Goal: Task Accomplishment & Management: Use online tool/utility

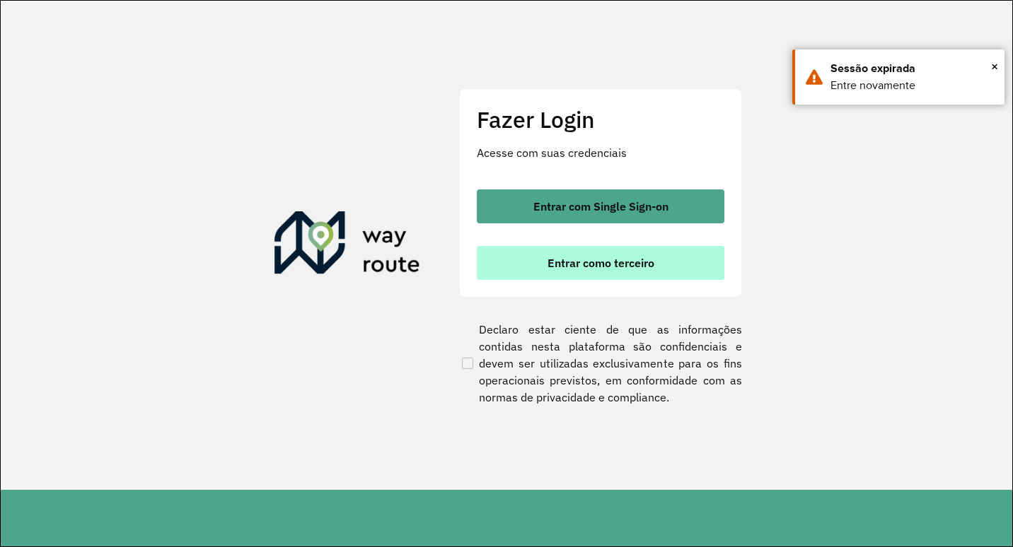
click at [603, 258] on span "Entrar como terceiro" at bounding box center [600, 262] width 107 height 11
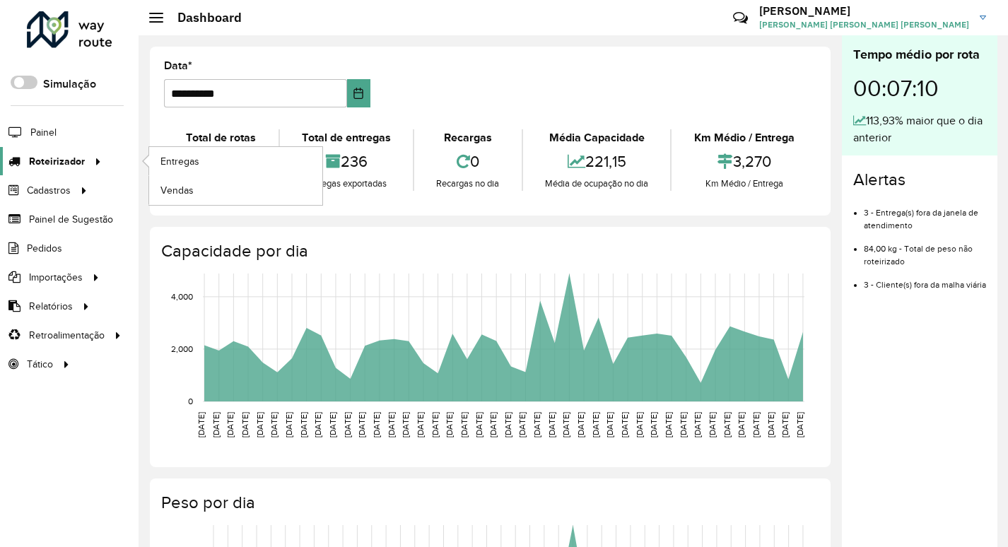
click at [69, 165] on span "Roteirizador" at bounding box center [57, 161] width 56 height 15
click at [186, 186] on span "Vendas" at bounding box center [178, 190] width 35 height 15
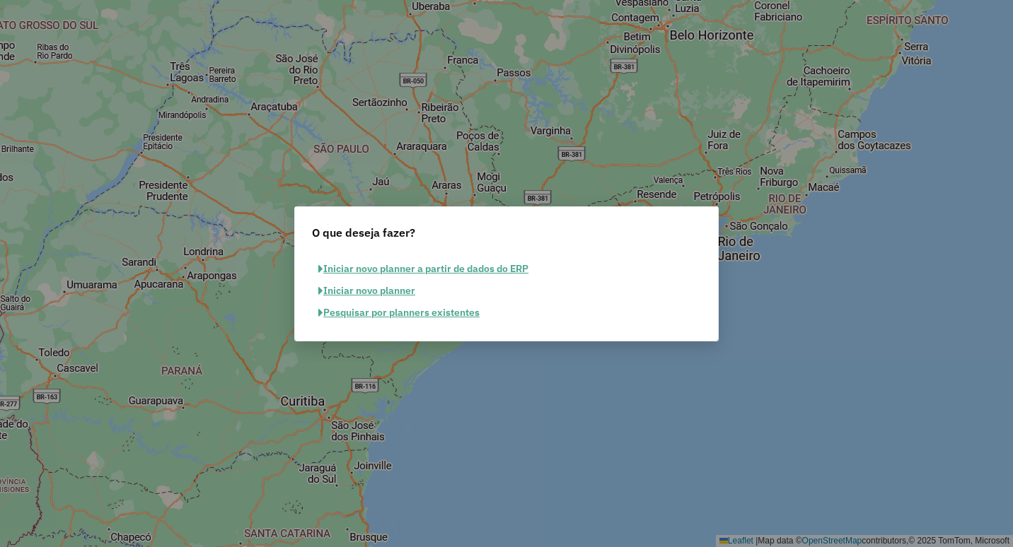
click at [366, 292] on button "Iniciar novo planner" at bounding box center [367, 291] width 110 height 22
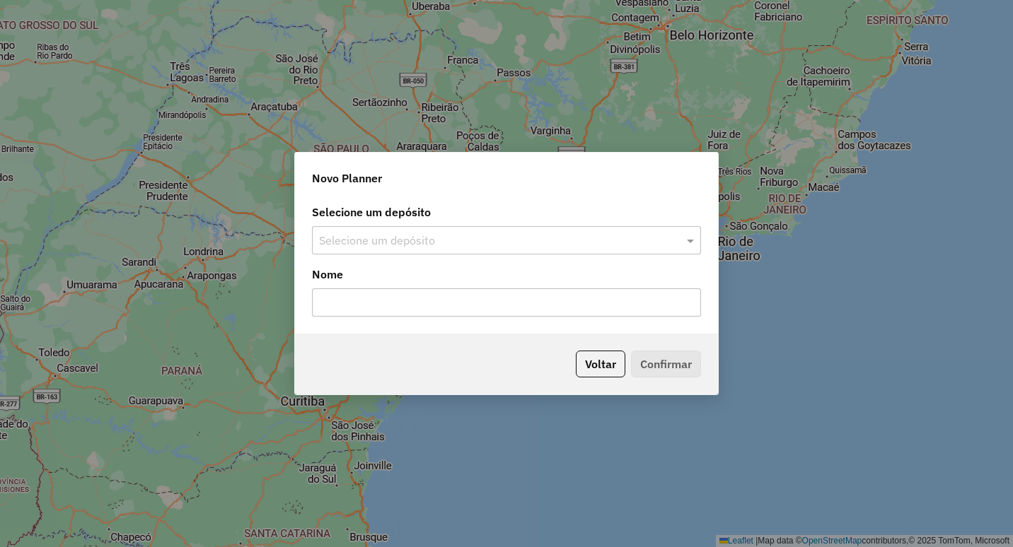
click at [558, 100] on div "Novo Planner Selecione um depósito Selecione um depósito Nome Voltar Confirmar" at bounding box center [506, 273] width 1013 height 547
click at [594, 363] on button "Voltar" at bounding box center [600, 364] width 49 height 27
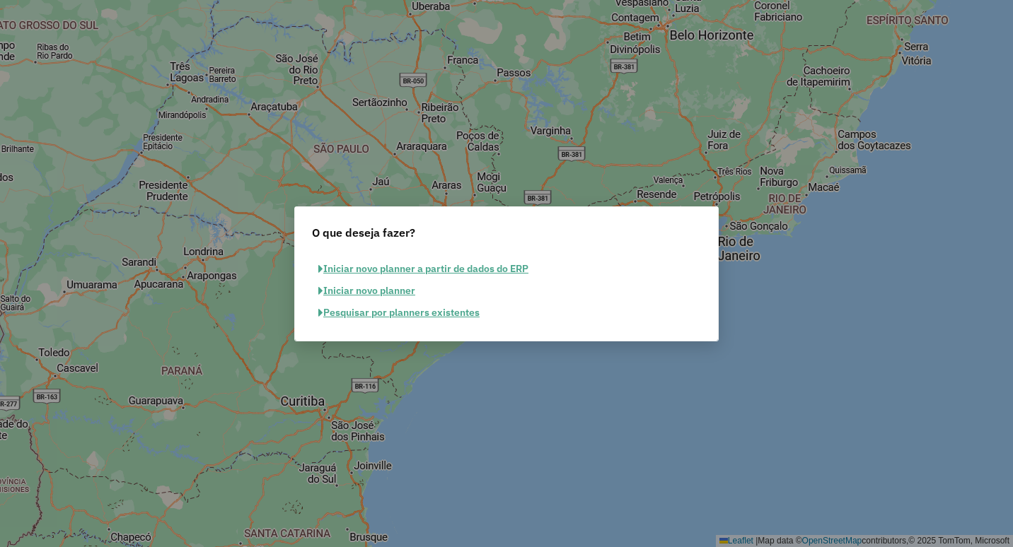
click at [375, 310] on button "Pesquisar por planners existentes" at bounding box center [399, 313] width 174 height 22
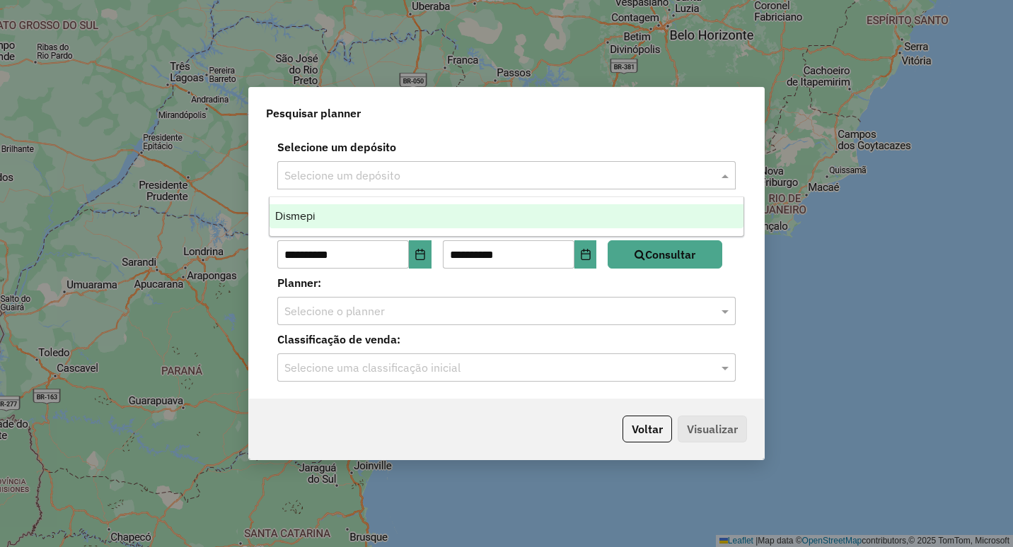
click at [353, 170] on input "text" at bounding box center [492, 176] width 416 height 17
click at [354, 170] on input "text" at bounding box center [492, 176] width 416 height 17
click at [336, 211] on div "Dismepi" at bounding box center [506, 216] width 474 height 24
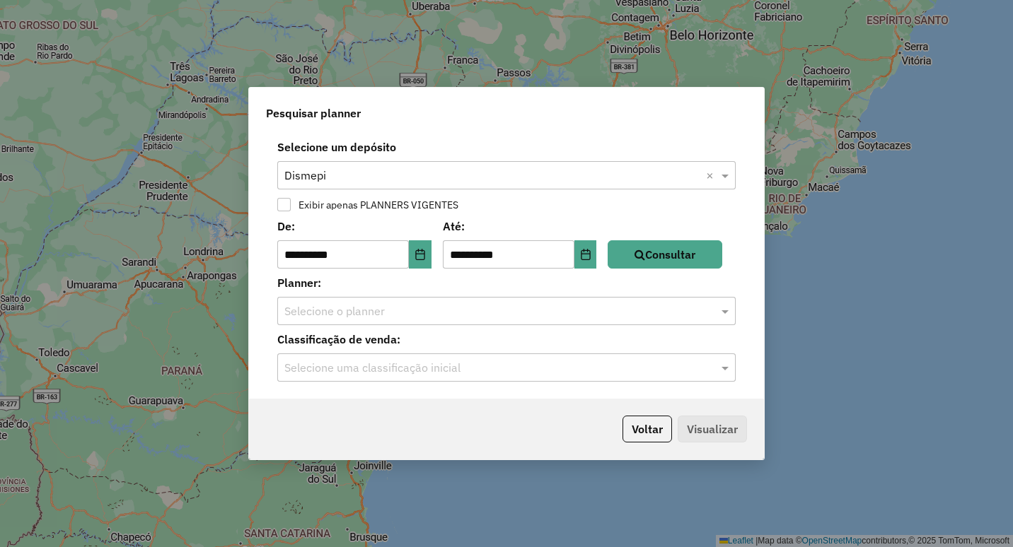
click at [286, 210] on div at bounding box center [283, 204] width 13 height 13
click at [682, 257] on button "Consultar" at bounding box center [664, 254] width 115 height 28
click at [359, 310] on input "text" at bounding box center [492, 311] width 416 height 17
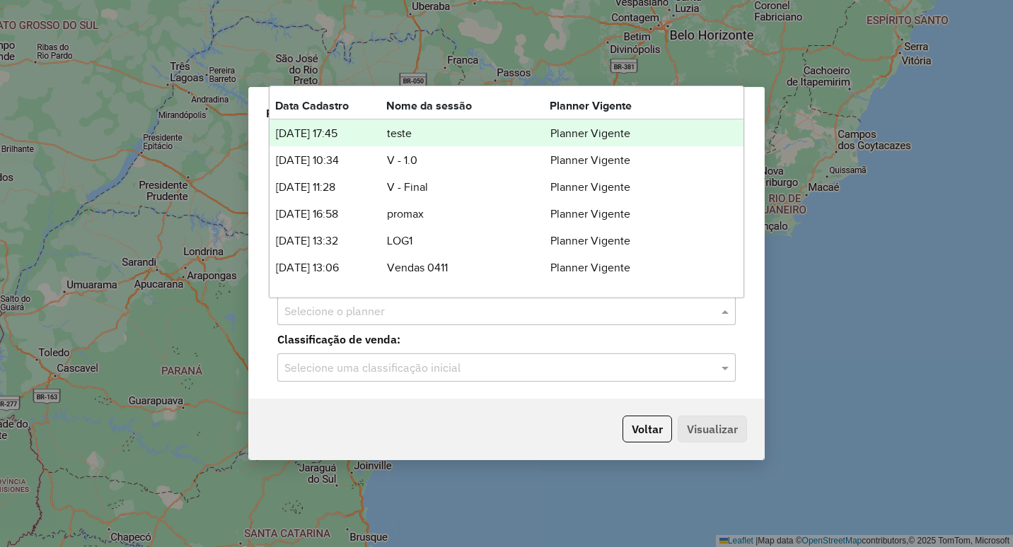
click at [359, 310] on input "text" at bounding box center [492, 311] width 416 height 17
click at [375, 127] on td "19/09/2023 17:45" at bounding box center [330, 133] width 111 height 18
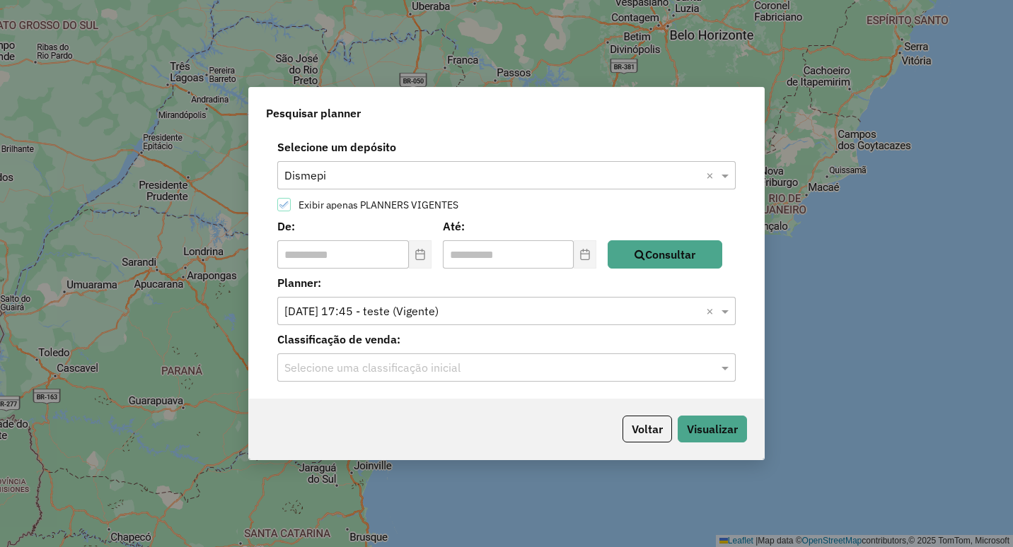
click at [443, 367] on input "text" at bounding box center [492, 368] width 416 height 17
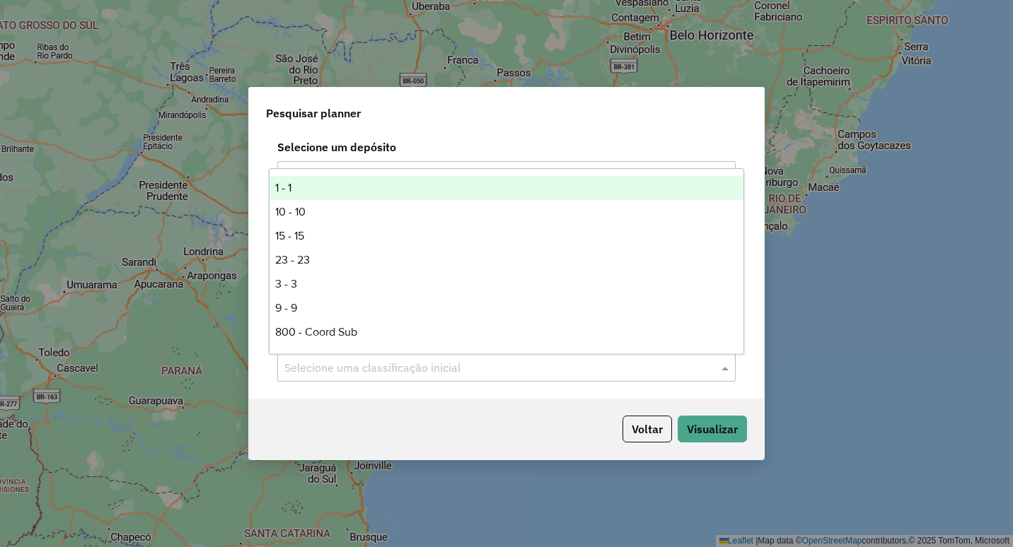
click at [334, 177] on div "1 - 1" at bounding box center [506, 188] width 474 height 24
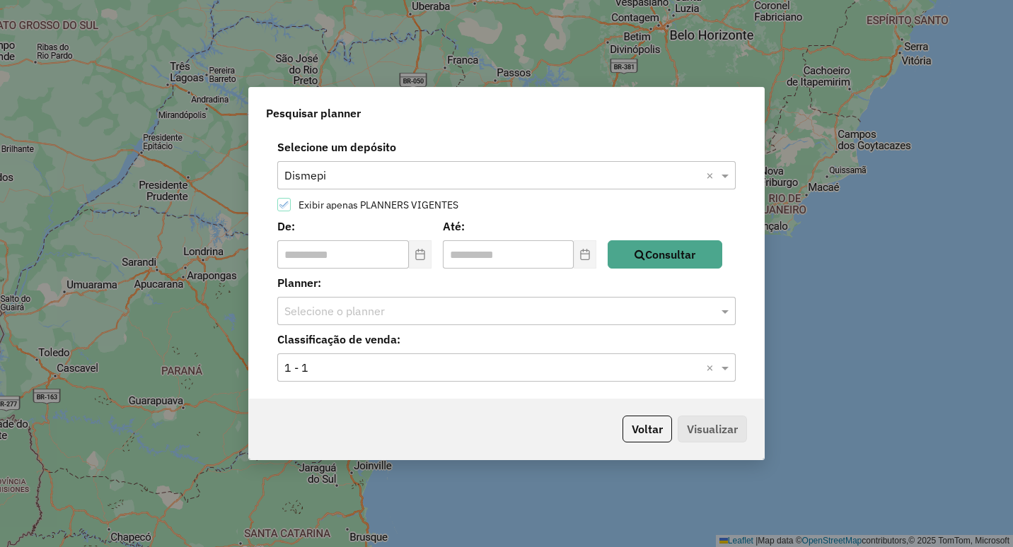
click at [591, 311] on input "text" at bounding box center [492, 311] width 416 height 17
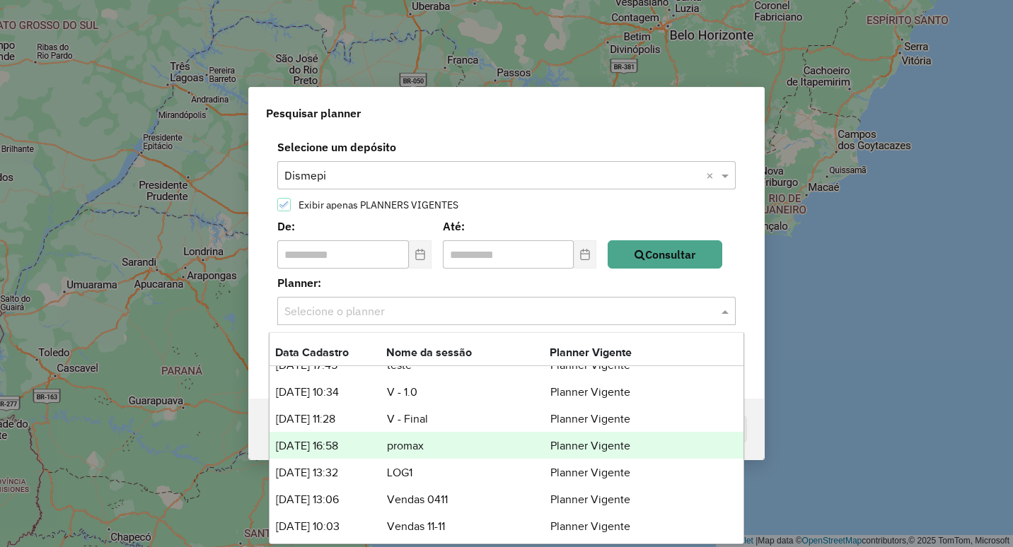
scroll to position [18, 0]
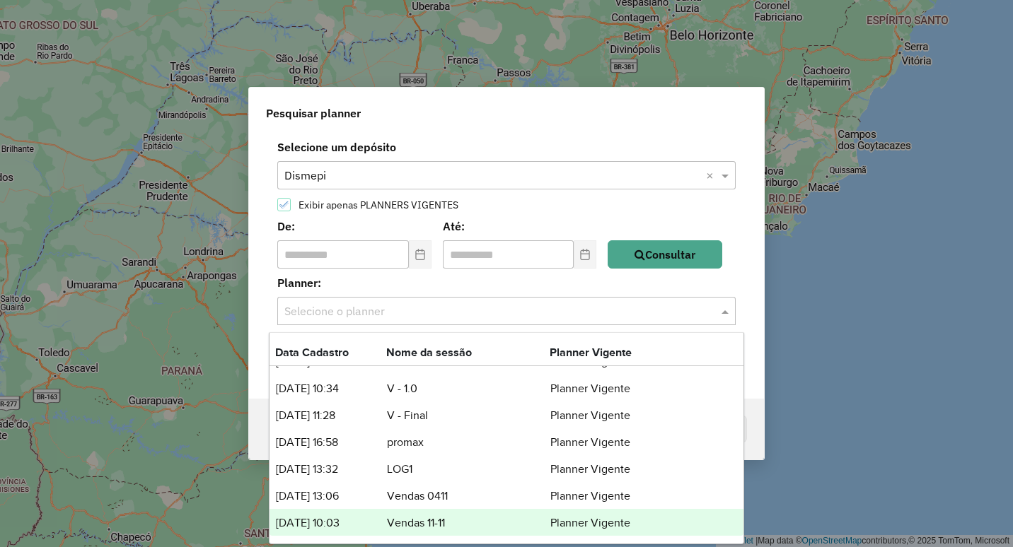
click at [426, 527] on td "Vendas 11-11" at bounding box center [467, 523] width 163 height 18
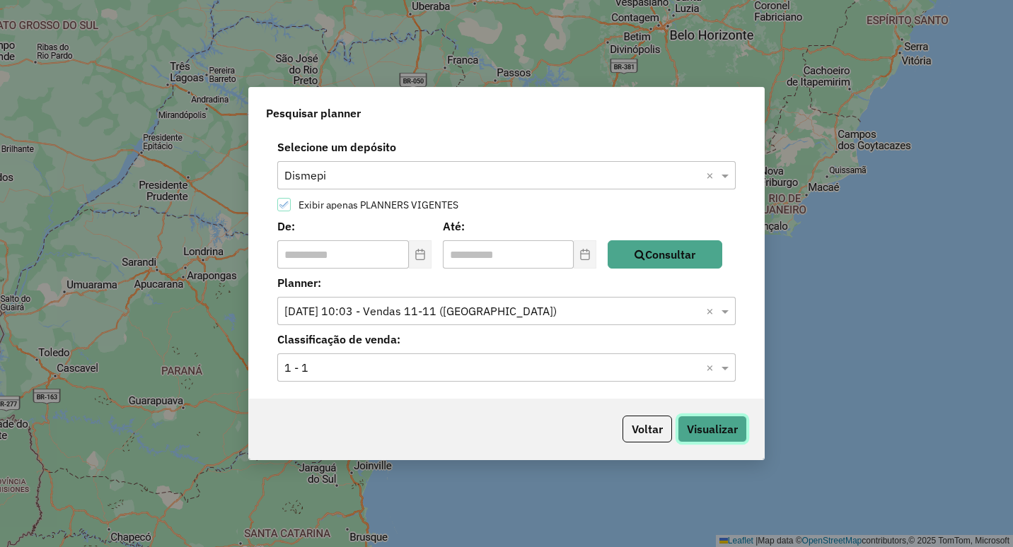
click at [711, 434] on button "Visualizar" at bounding box center [711, 429] width 69 height 27
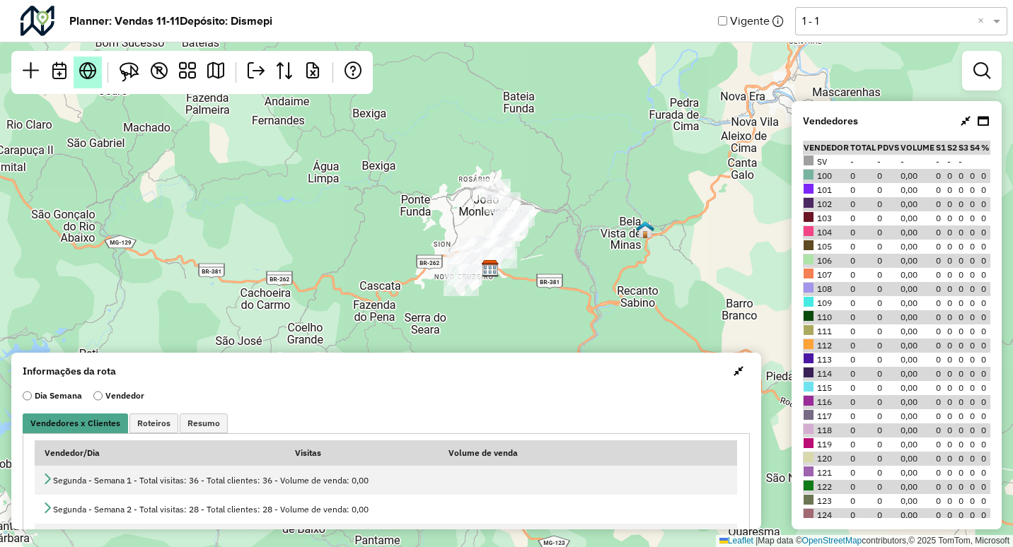
click at [87, 65] on em at bounding box center [87, 70] width 17 height 17
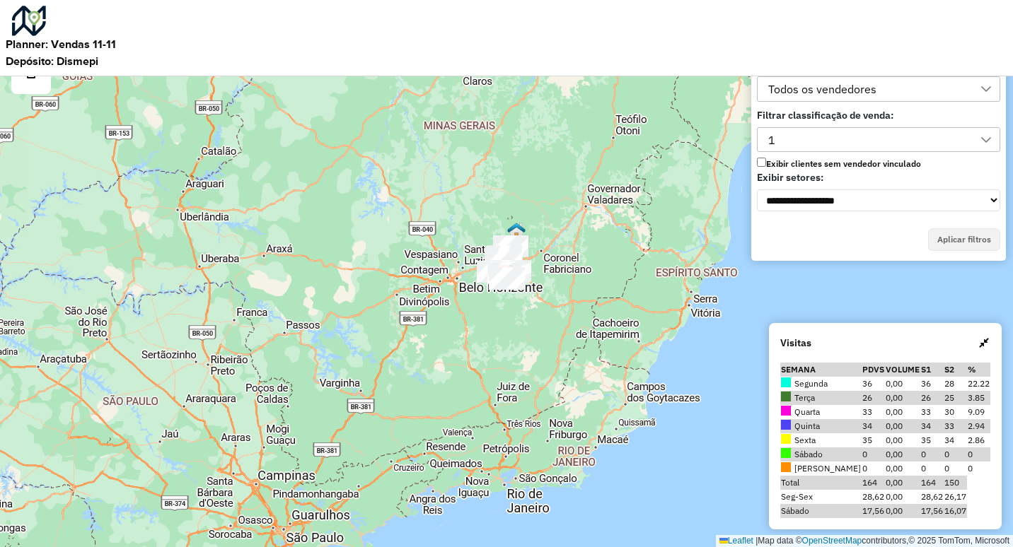
click at [837, 133] on div "1" at bounding box center [867, 140] width 209 height 24
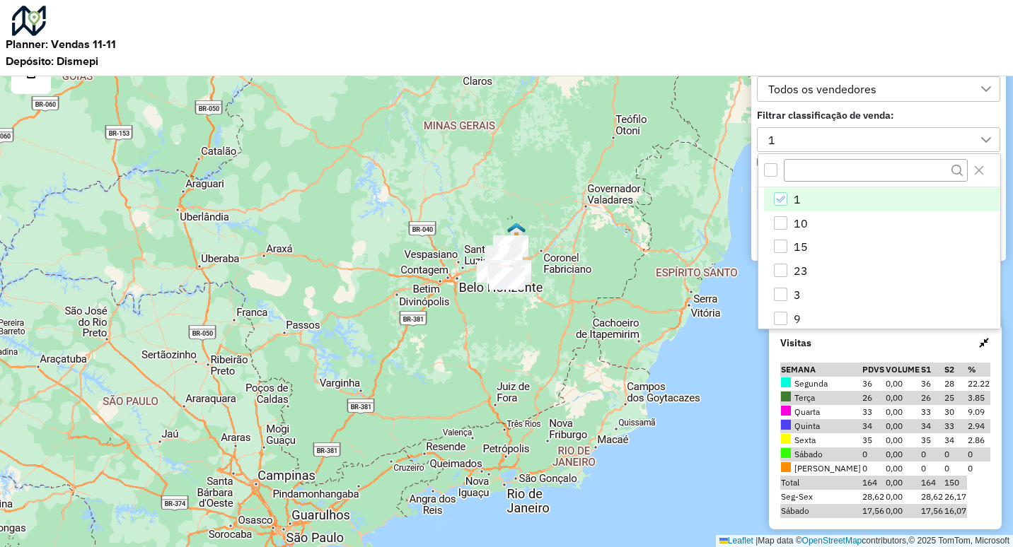
click at [825, 188] on div "1 10 15 23 3 9 Coord Sub Off Indep Off Moderno On Noturno On Premium On Super P…" at bounding box center [878, 241] width 243 height 176
click at [808, 216] on li "10" at bounding box center [882, 223] width 236 height 24
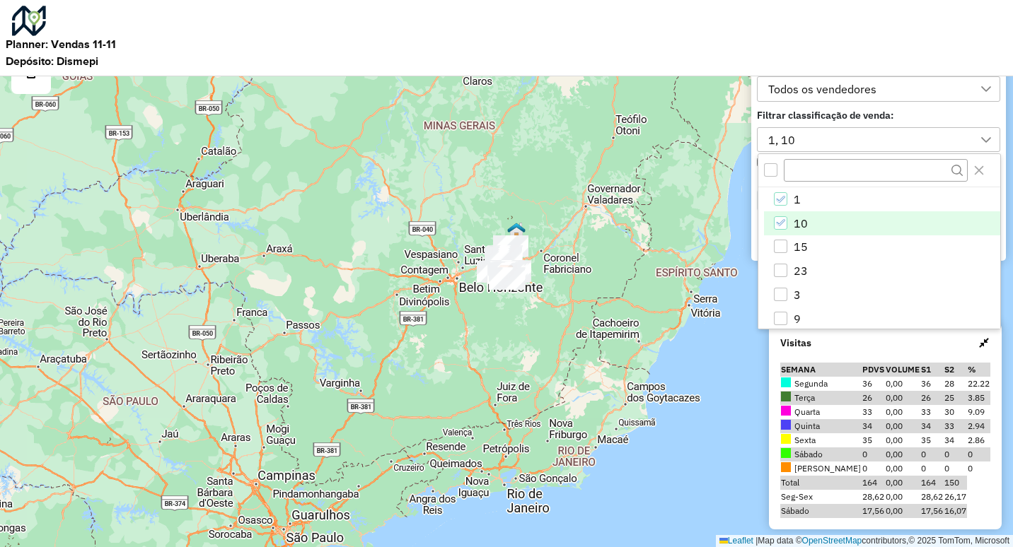
click at [681, 166] on div "Leaflet | Map data © OpenStreetMap contributors,© 2025 TomTom, Microsoft" at bounding box center [506, 273] width 1013 height 547
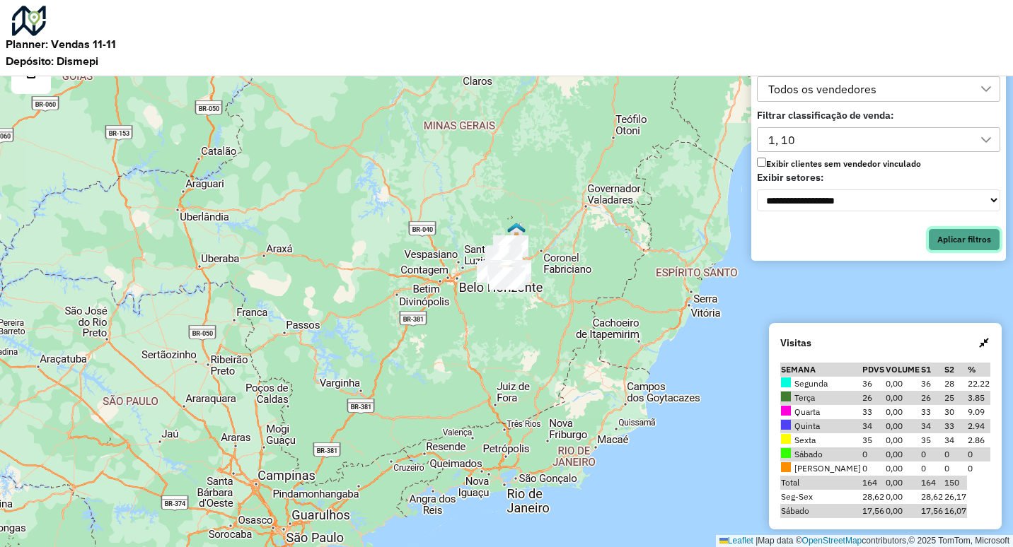
click at [987, 237] on button "Aplicar filtros" at bounding box center [964, 239] width 72 height 23
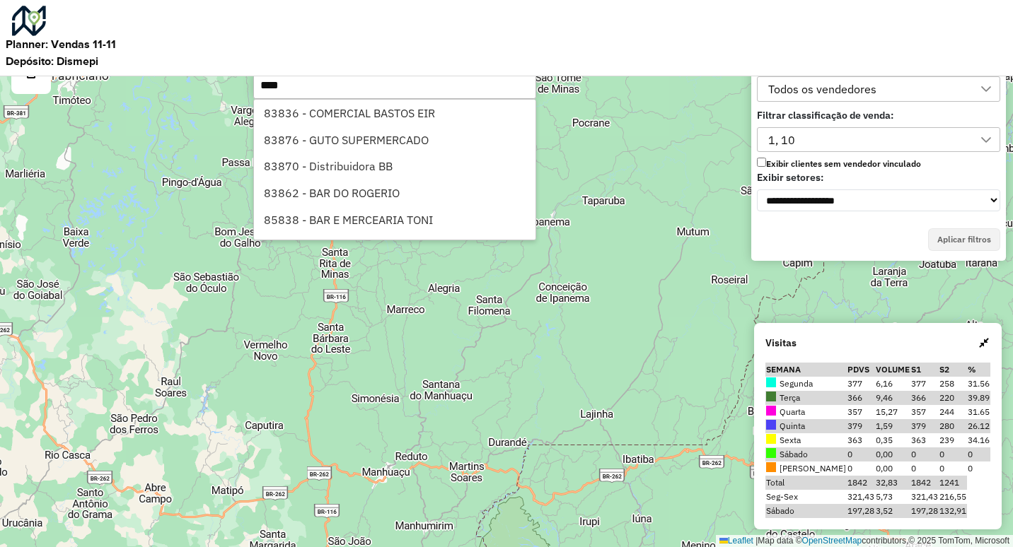
type input "*****"
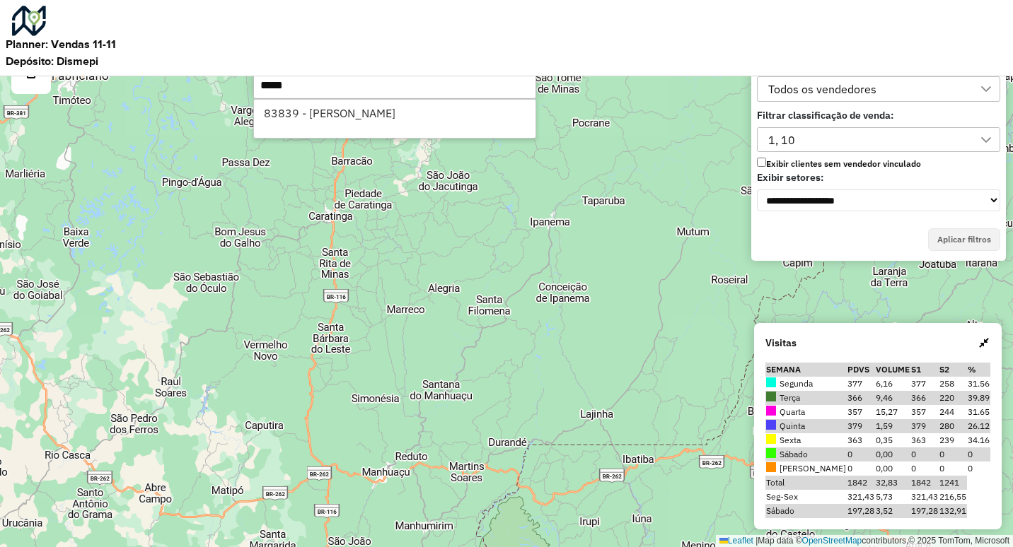
click at [295, 107] on li "83839 - [PERSON_NAME]" at bounding box center [394, 113] width 281 height 27
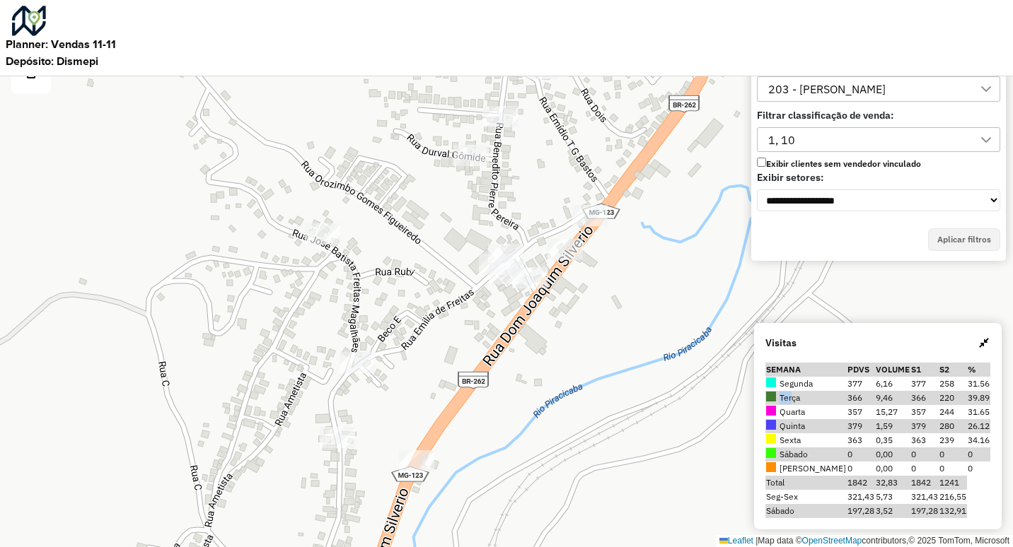
drag, startPoint x: 805, startPoint y: 400, endPoint x: 820, endPoint y: 396, distance: 15.4
click at [820, 396] on td "Terça" at bounding box center [805, 398] width 81 height 14
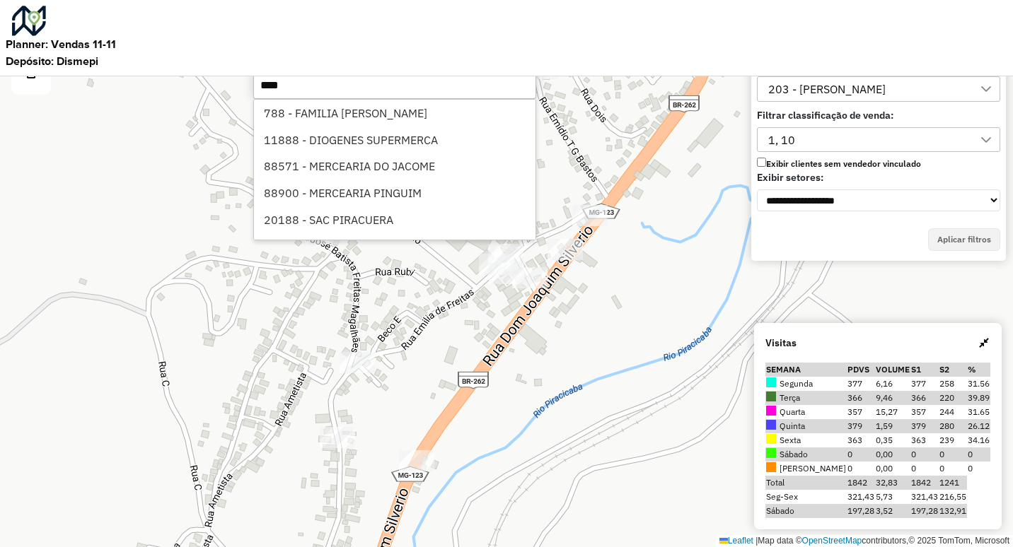
type input "*****"
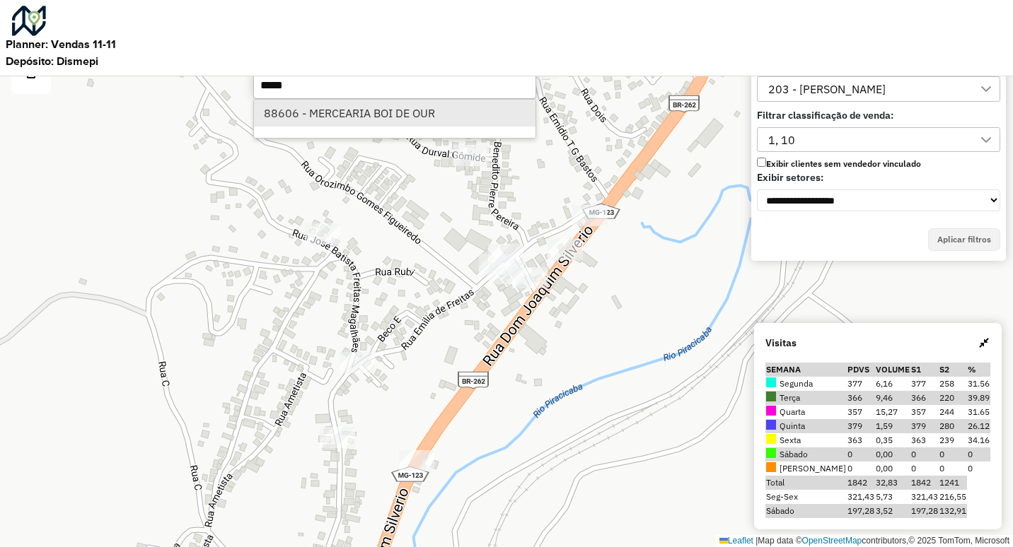
click at [414, 116] on li "88606 - MERCEARIA BOI DE OUR" at bounding box center [394, 113] width 281 height 27
